Goal: Find specific page/section: Find specific page/section

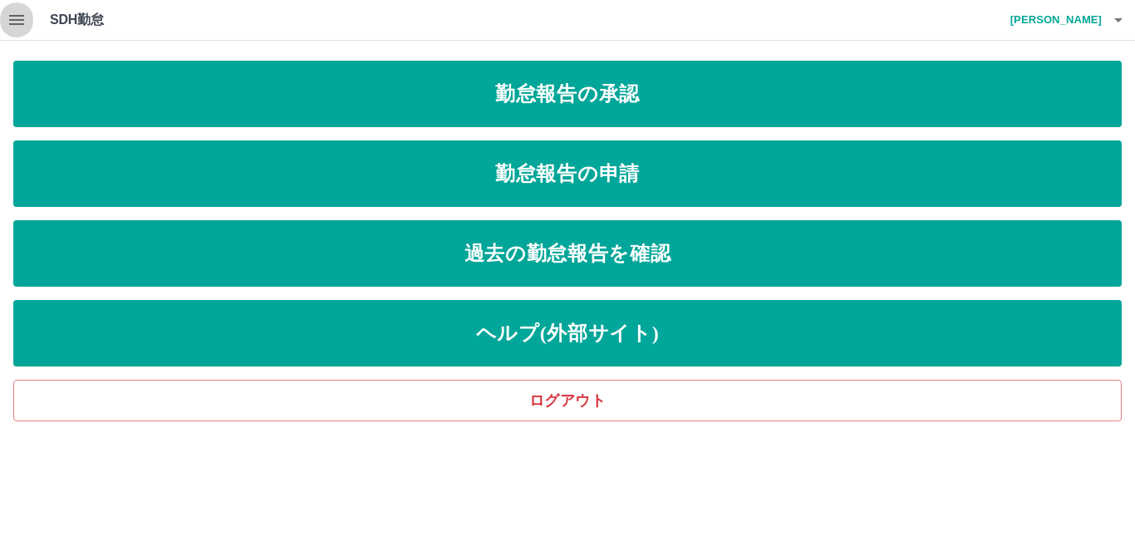
click at [13, 24] on icon "button" at bounding box center [16, 20] width 15 height 10
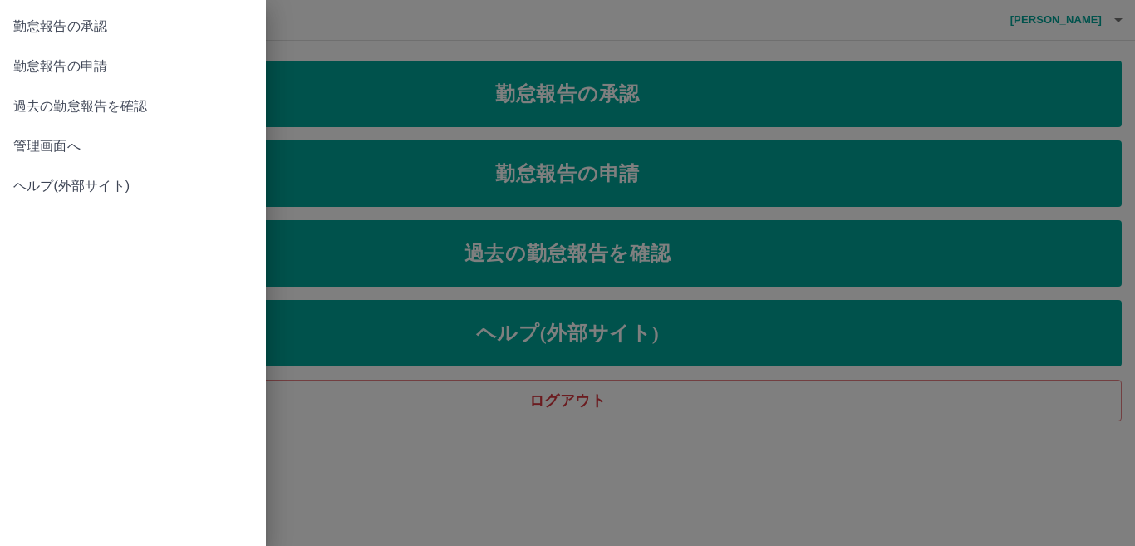
click at [36, 143] on span "管理画面へ" at bounding box center [132, 146] width 239 height 20
